Goal: Information Seeking & Learning: Find specific fact

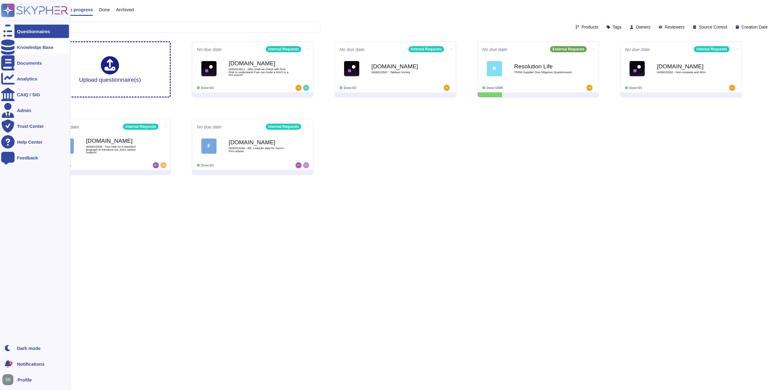
click at [14, 46] on div at bounding box center [7, 46] width 13 height 13
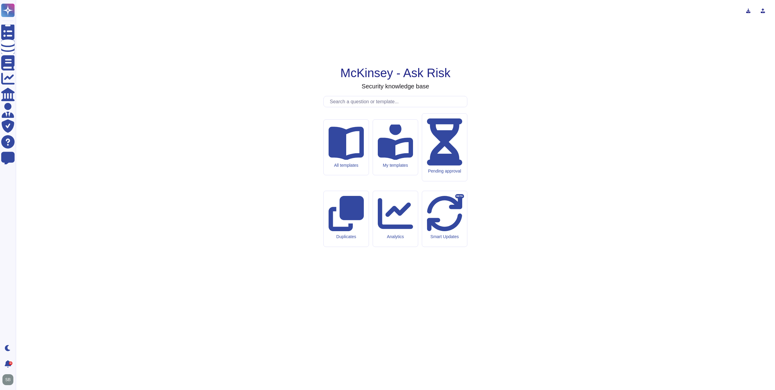
click at [357, 107] on input "text" at bounding box center [397, 101] width 140 height 11
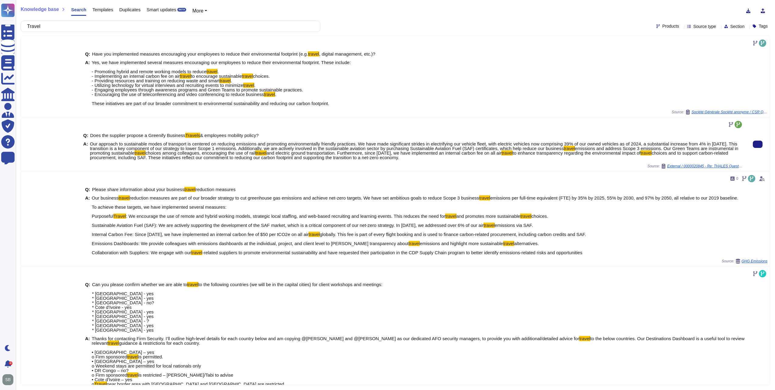
drag, startPoint x: 90, startPoint y: 136, endPoint x: 263, endPoint y: 135, distance: 172.5
click at [263, 135] on div "Q: Does the supplier propose a Greenify Business Travels & employees mobility p…" at bounding box center [413, 135] width 660 height 5
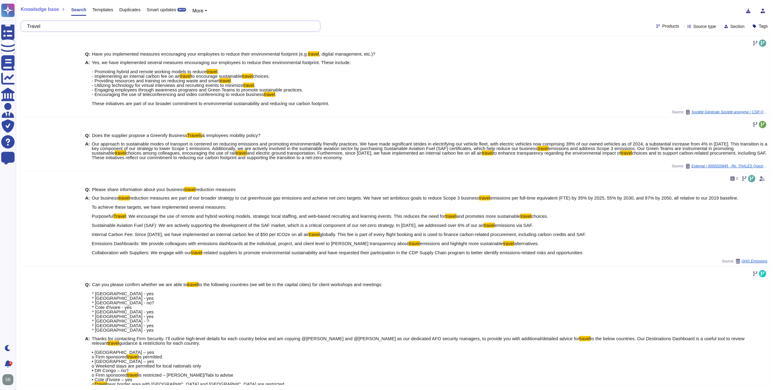
drag, startPoint x: 55, startPoint y: 25, endPoint x: 32, endPoint y: 30, distance: 23.6
click at [32, 30] on input "Travel" at bounding box center [169, 26] width 290 height 11
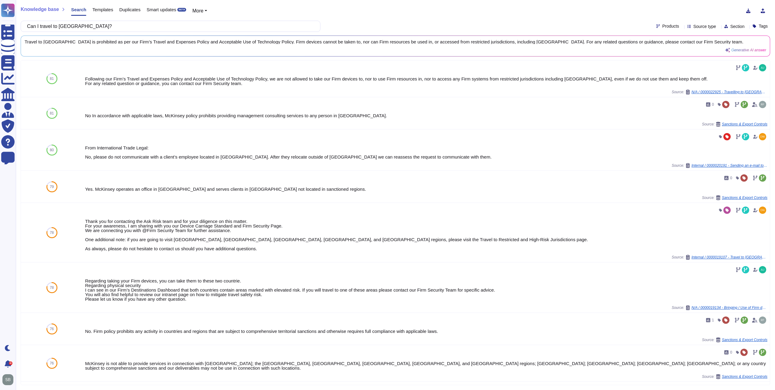
type input "Can I travel to [GEOGRAPHIC_DATA]?"
click at [700, 29] on span "Source type" at bounding box center [704, 26] width 23 height 4
click at [685, 89] on div at bounding box center [685, 86] width 5 height 5
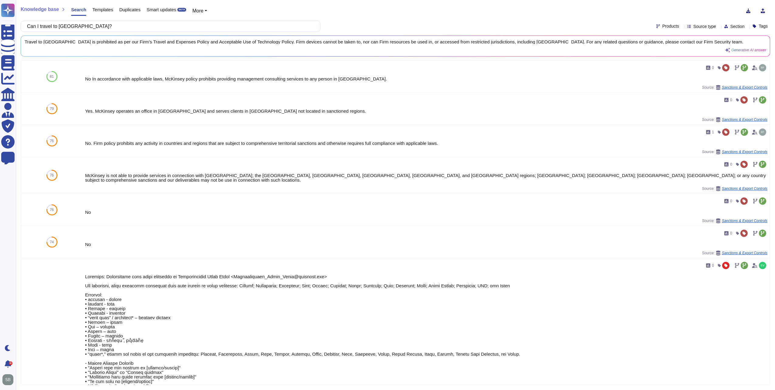
click at [535, 23] on div "Can I travel to [GEOGRAPHIC_DATA]? Products Source type Section Tags" at bounding box center [396, 26] width 750 height 11
click at [719, 27] on icon at bounding box center [719, 27] width 0 height 0
click at [682, 27] on icon at bounding box center [682, 27] width 0 height 0
click at [682, 56] on icon at bounding box center [750, 95] width 136 height 78
click at [724, 89] on span "Sanctions & Export Controls" at bounding box center [721, 88] width 46 height 4
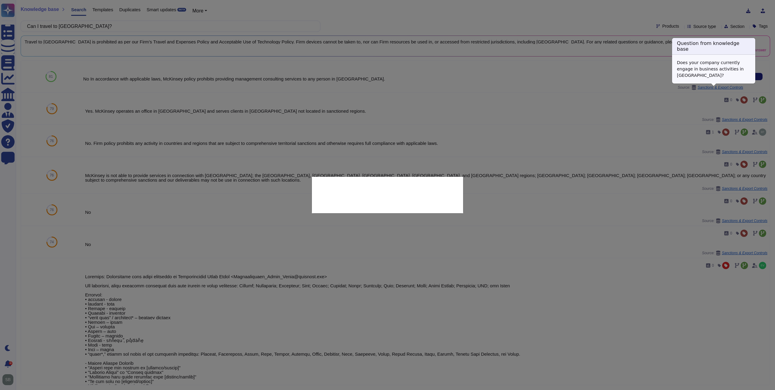
type textarea "Does your company currently engage in business activities in [GEOGRAPHIC_DATA]?"
type textarea "No In accordance with applicable laws, McKinsey policy prohibits providing mana…"
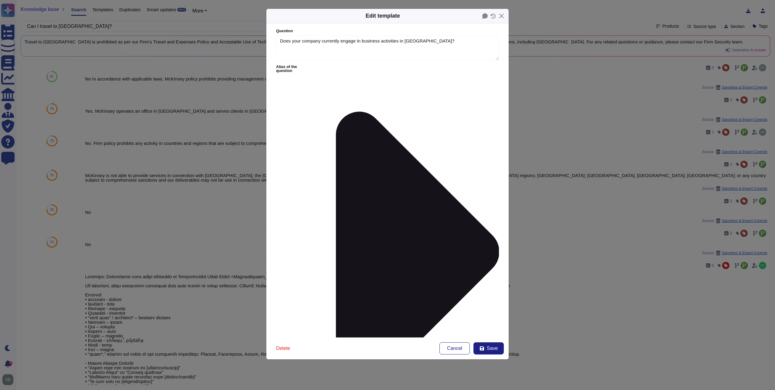
type textarea "Does your company currently engage in business activities in [GEOGRAPHIC_DATA]?"
type textarea "No In accordance with applicable laws, McKinsey policy prohibits providing mana…"
click at [502, 16] on button "Close" at bounding box center [501, 15] width 9 height 9
